Goal: Book appointment/travel/reservation

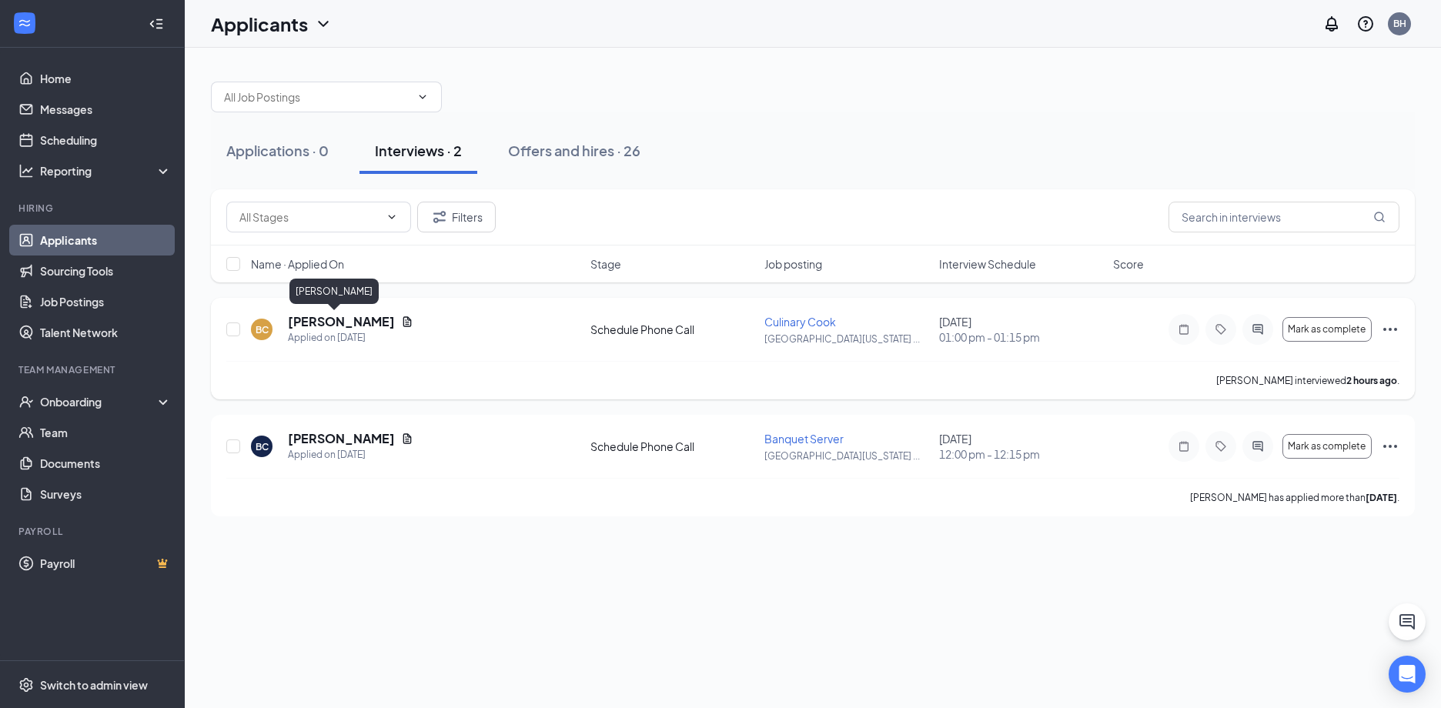
click at [314, 326] on h5 "[PERSON_NAME]" at bounding box center [341, 321] width 107 height 17
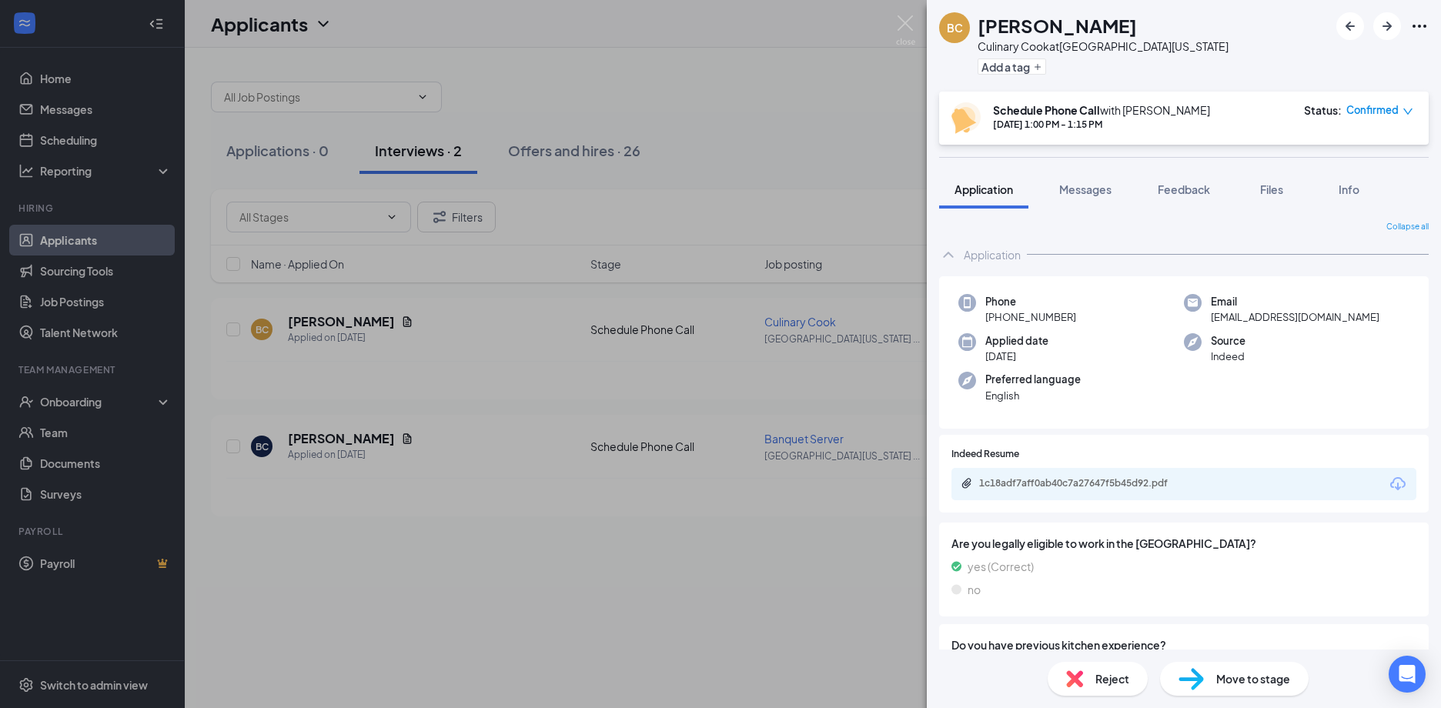
click at [1189, 681] on img at bounding box center [1191, 679] width 25 height 22
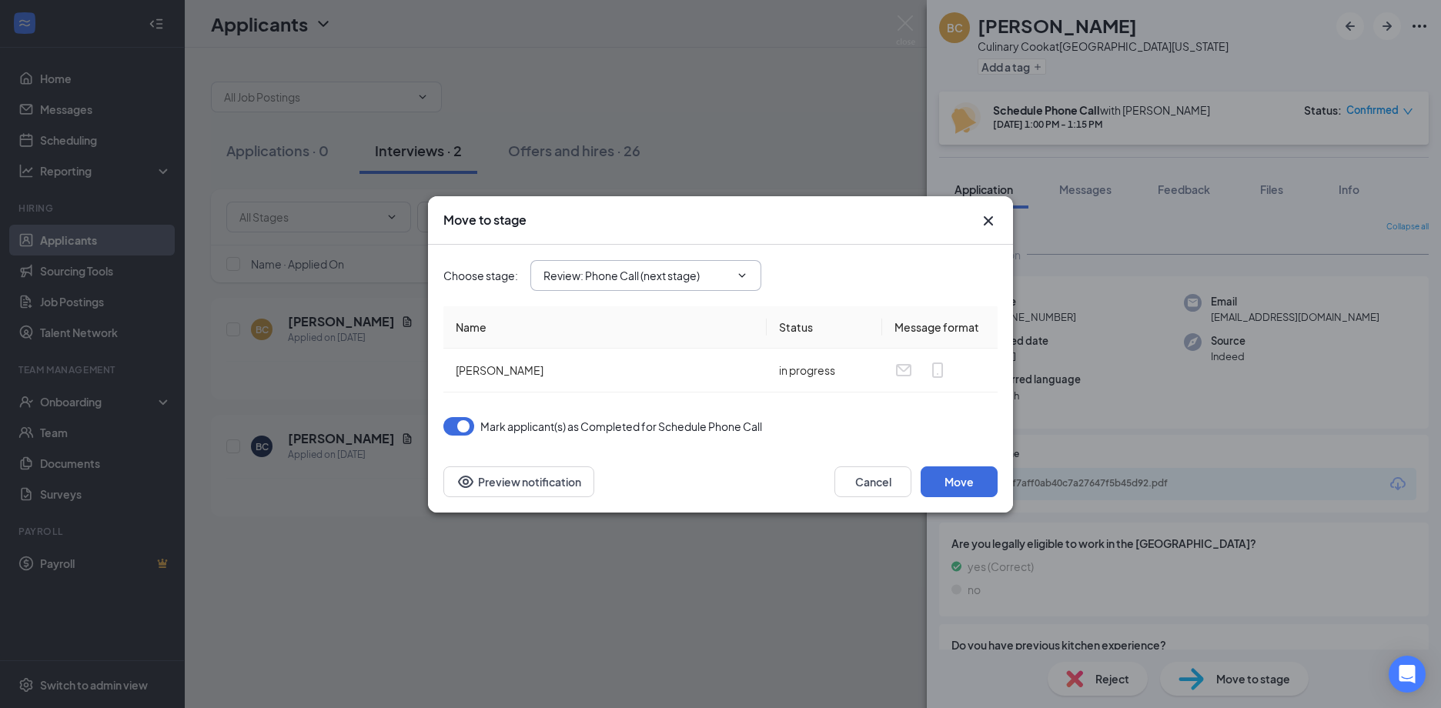
click at [633, 264] on span "Review: Phone Call (next stage)" at bounding box center [645, 275] width 231 height 31
click at [657, 273] on input "Review: Phone Call (next stage)" at bounding box center [636, 275] width 186 height 17
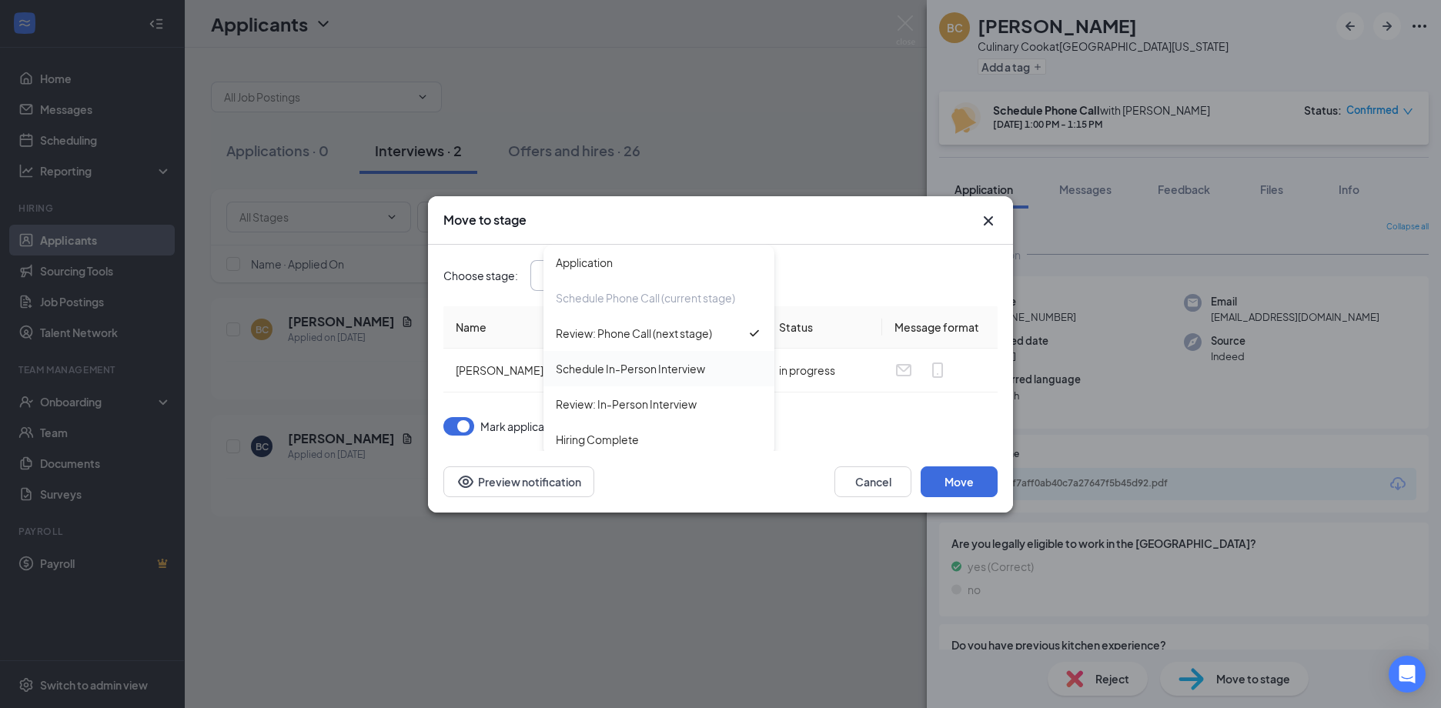
click at [664, 358] on div "Schedule In-Person Interview" at bounding box center [658, 368] width 231 height 35
type input "Schedule In-Person Interview"
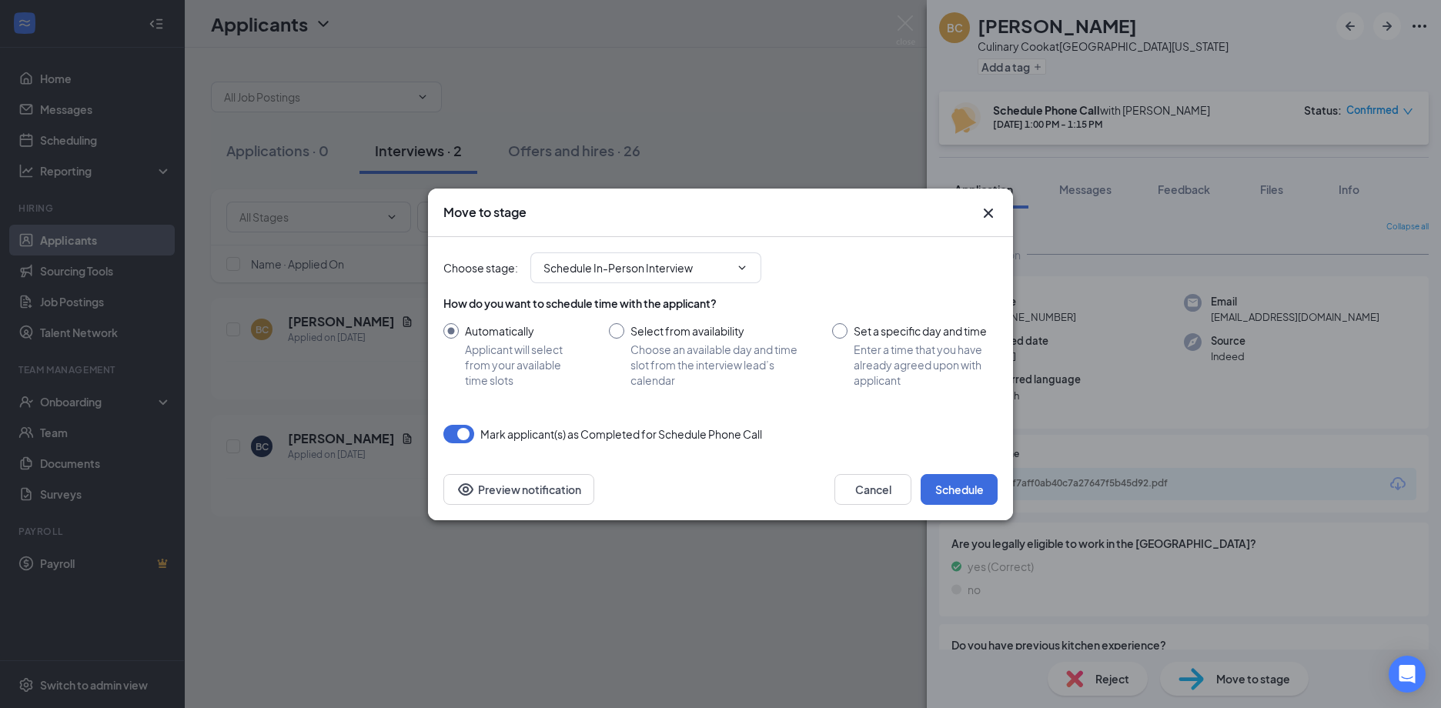
click at [874, 352] on input "Set a specific day and time Enter a time that you have already agreed upon with…" at bounding box center [915, 355] width 166 height 65
radio input "true"
radio input "false"
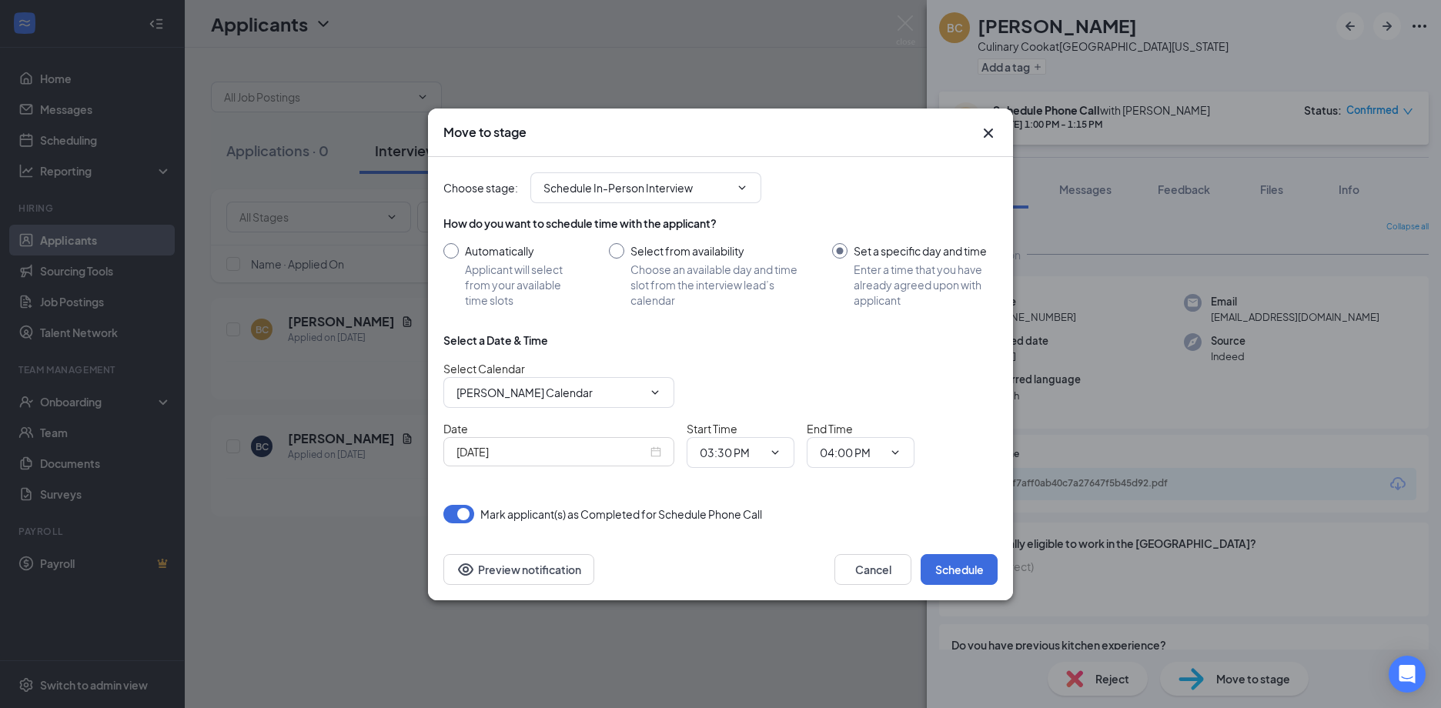
click at [663, 451] on div "[DATE]" at bounding box center [558, 451] width 231 height 29
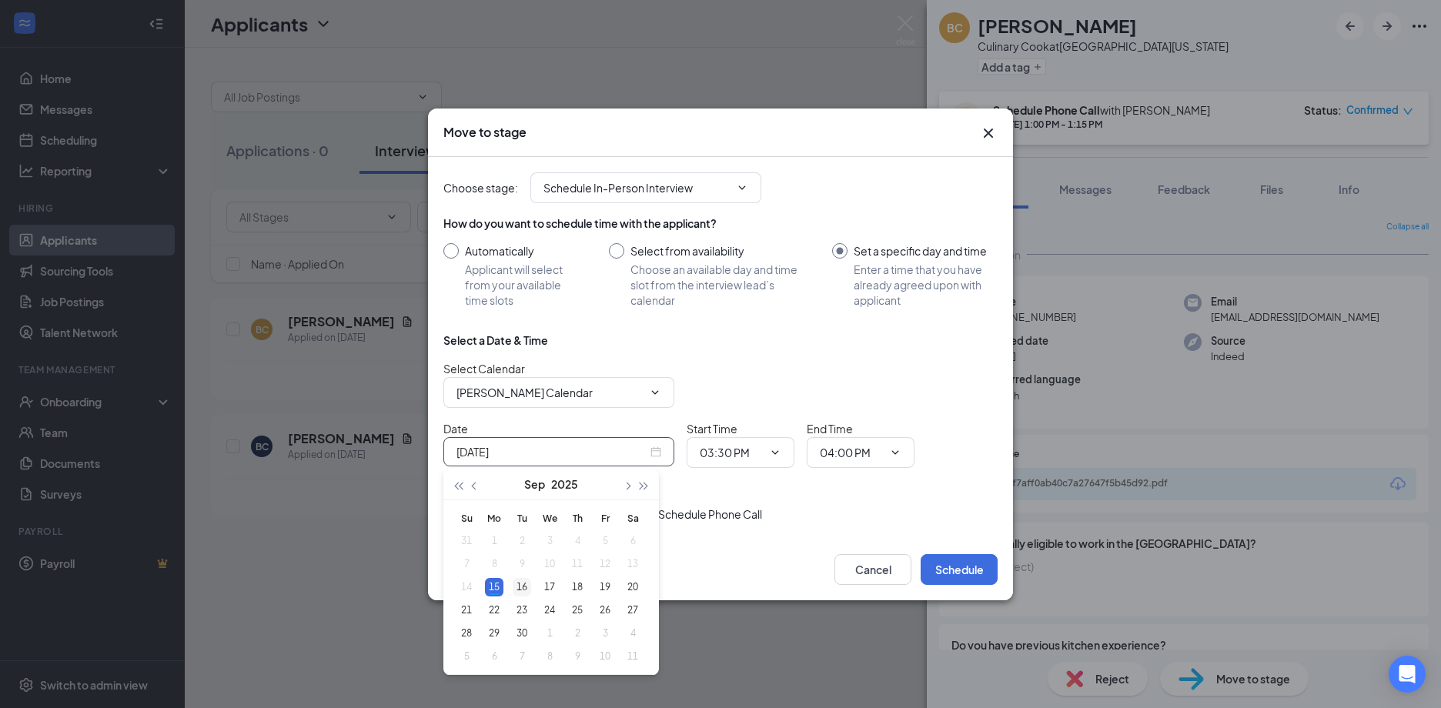
type input "[DATE]"
click at [516, 589] on div "16" at bounding box center [522, 587] width 18 height 18
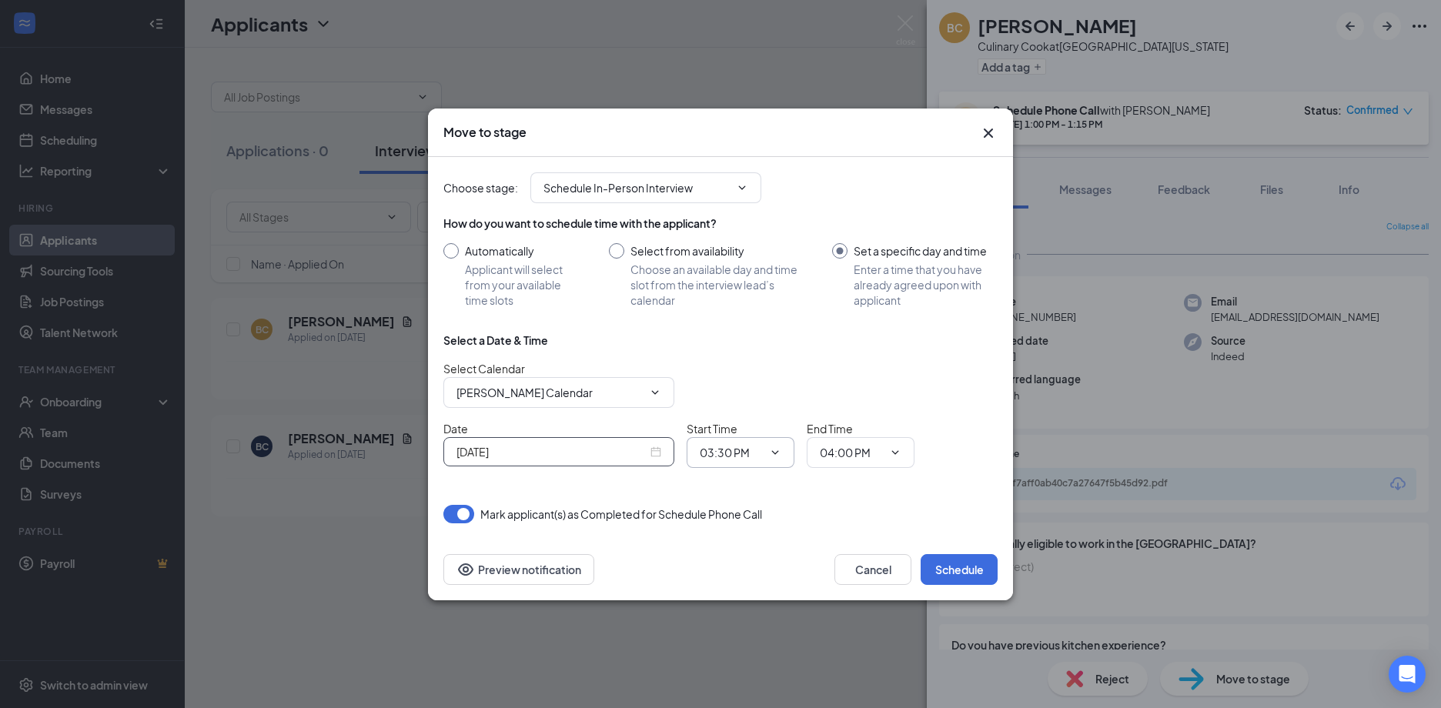
click at [764, 453] on span "03:30 PM" at bounding box center [741, 452] width 108 height 31
click at [764, 454] on span "03:30 PM" at bounding box center [741, 452] width 108 height 31
click at [774, 460] on span "03:30 PM" at bounding box center [741, 452] width 108 height 31
click at [774, 453] on icon "ChevronDown" at bounding box center [775, 452] width 7 height 4
click at [730, 450] on input "03:30 PM" at bounding box center [731, 452] width 63 height 17
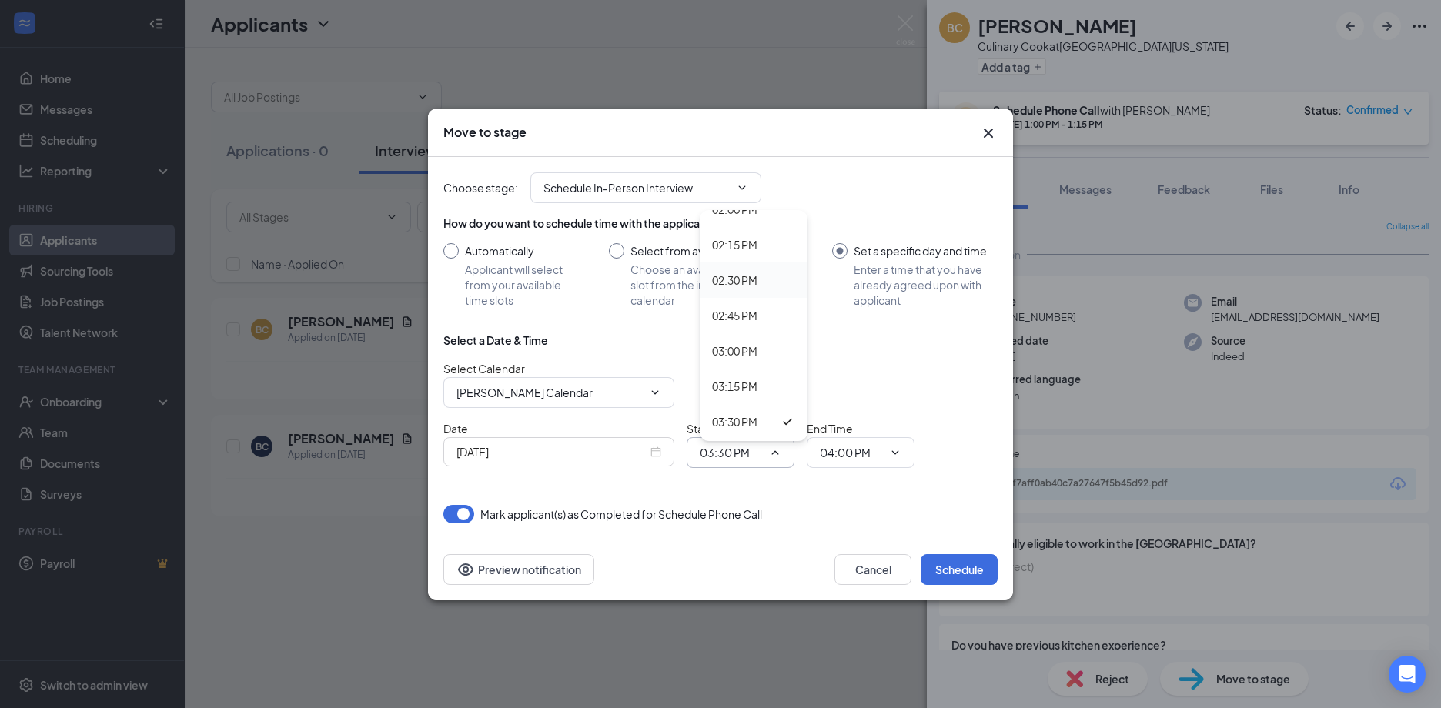
scroll to position [1925, 0]
click at [748, 287] on div "02:00 PM" at bounding box center [734, 286] width 45 height 17
type input "02:00 PM"
click at [881, 453] on input "04:00 PM" at bounding box center [851, 452] width 63 height 17
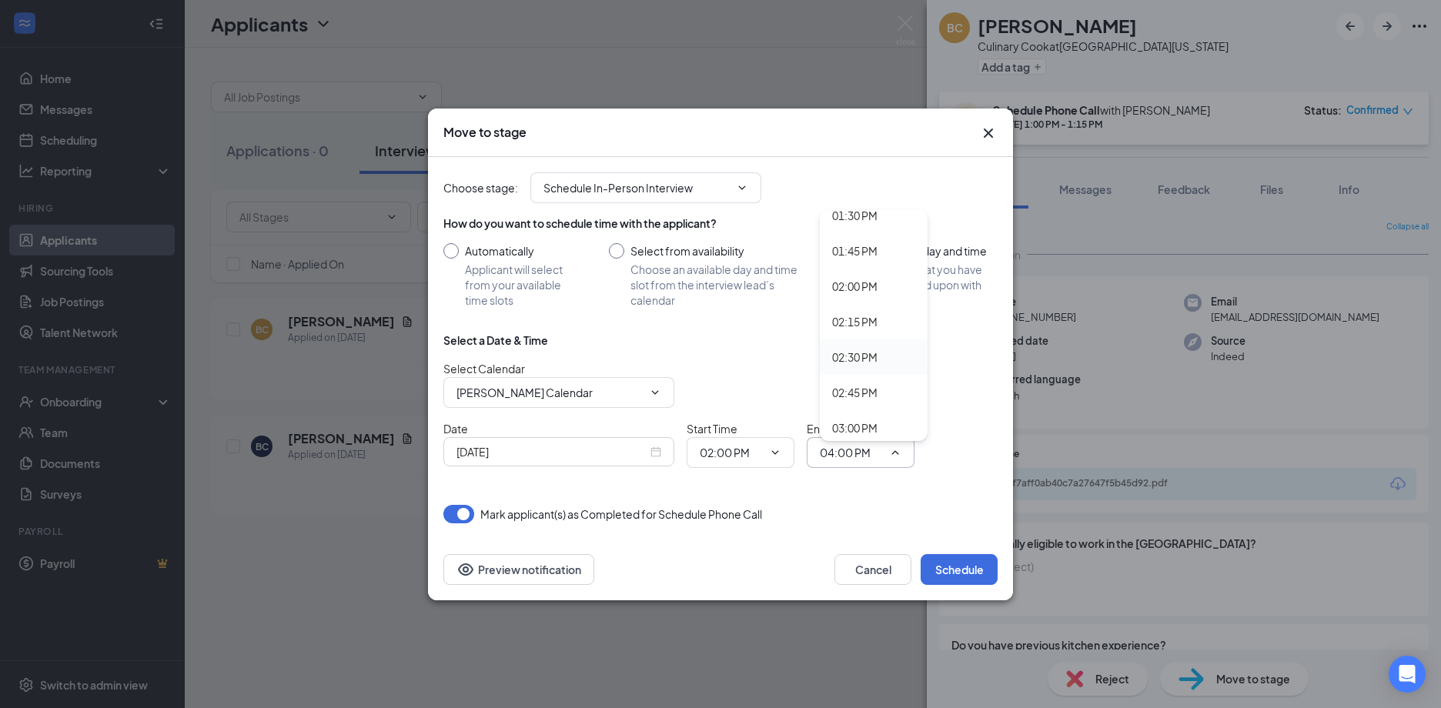
click at [845, 349] on div "02:30 PM" at bounding box center [854, 357] width 45 height 17
type input "02:30 PM"
click at [924, 399] on div "Select Calendar [PERSON_NAME] Calendar" at bounding box center [720, 384] width 554 height 48
click at [962, 568] on button "Schedule" at bounding box center [959, 569] width 77 height 31
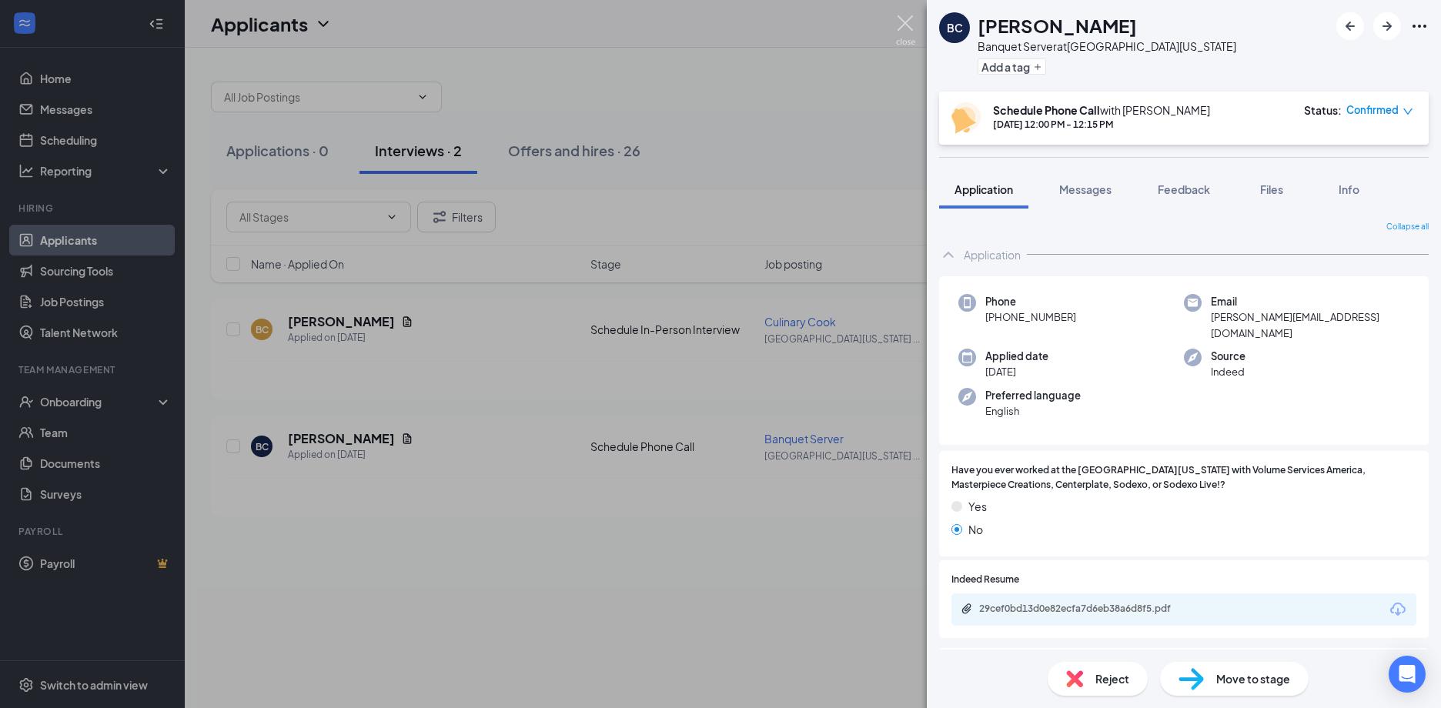
click at [901, 18] on img at bounding box center [905, 30] width 19 height 30
